Goal: Use online tool/utility: Use online tool/utility

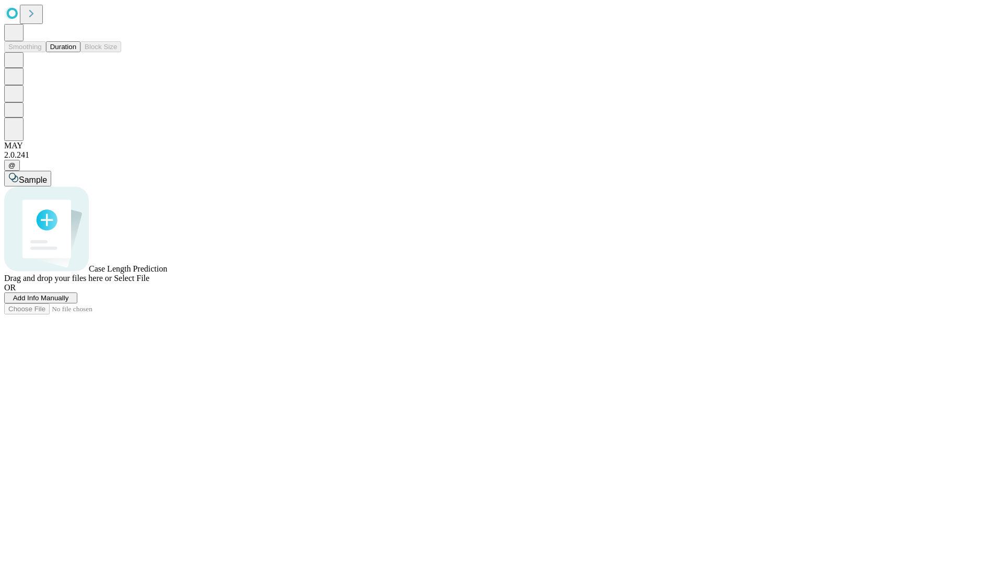
click at [76, 52] on button "Duration" at bounding box center [63, 46] width 34 height 11
click at [149, 283] on span "Select File" at bounding box center [132, 278] width 36 height 9
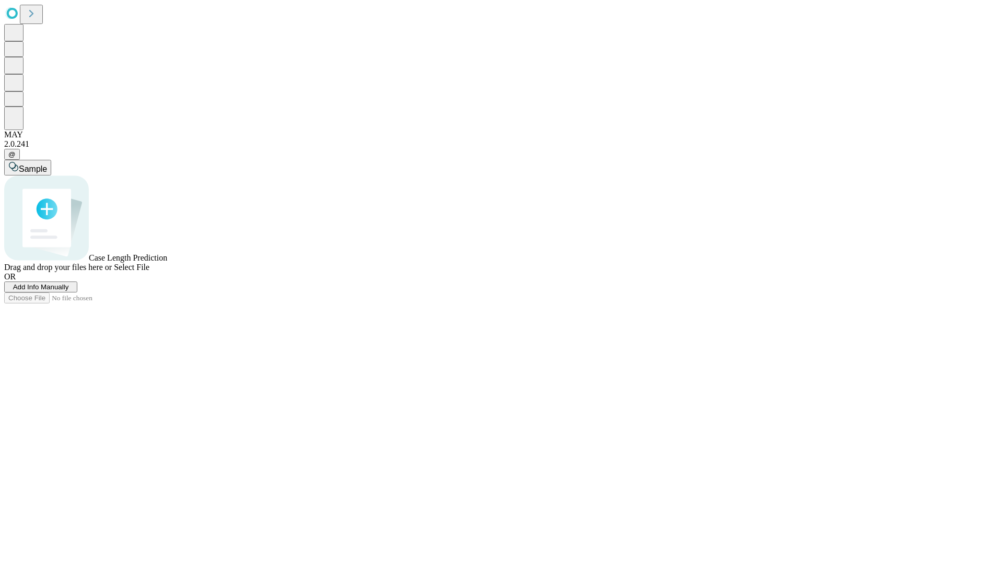
click at [149, 272] on span "Select File" at bounding box center [132, 267] width 36 height 9
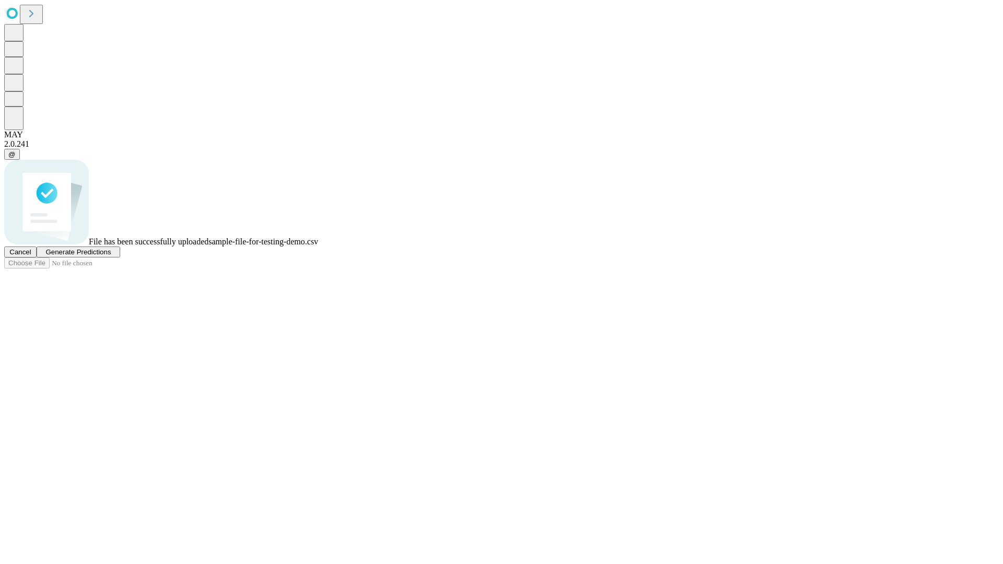
click at [111, 256] on span "Generate Predictions" at bounding box center [77, 252] width 65 height 8
